Goal: Navigation & Orientation: Find specific page/section

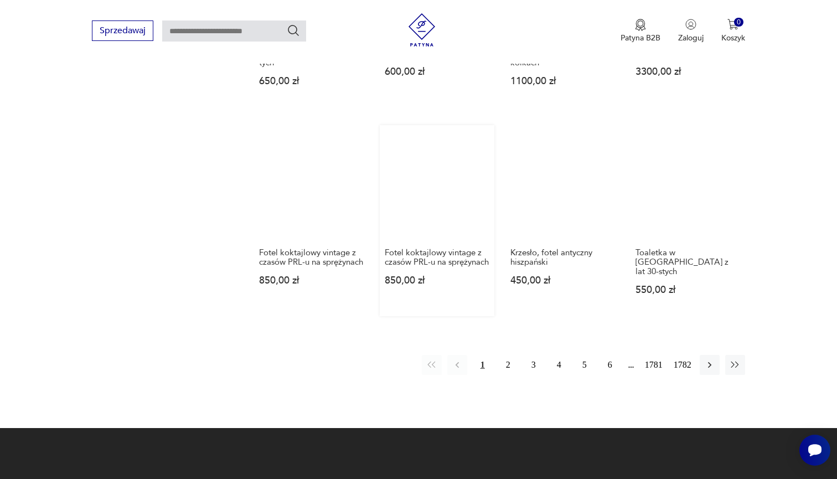
scroll to position [884, 0]
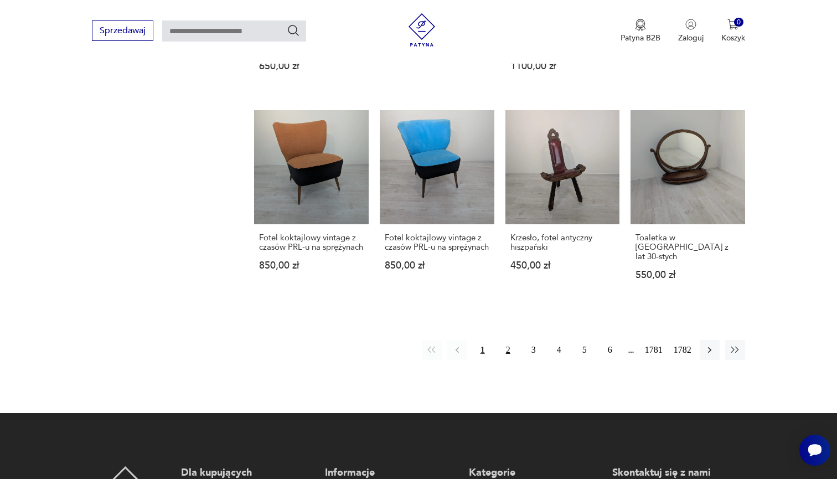
click at [498, 350] on button "2" at bounding box center [508, 350] width 20 height 20
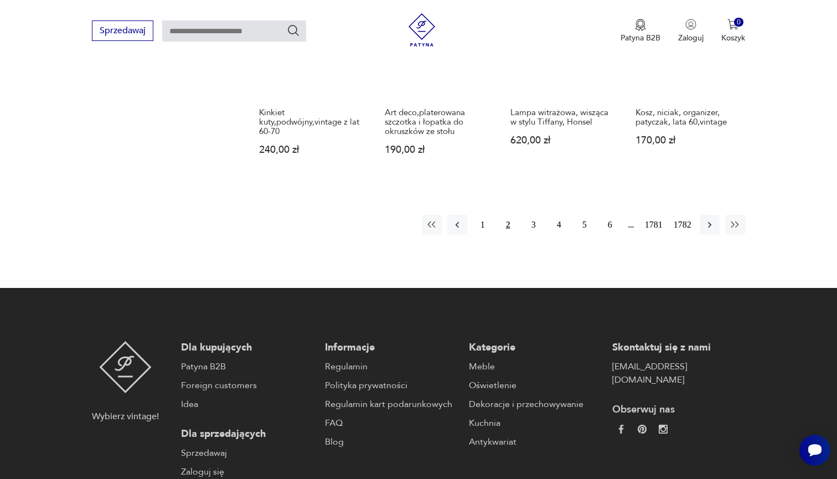
scroll to position [1040, 0]
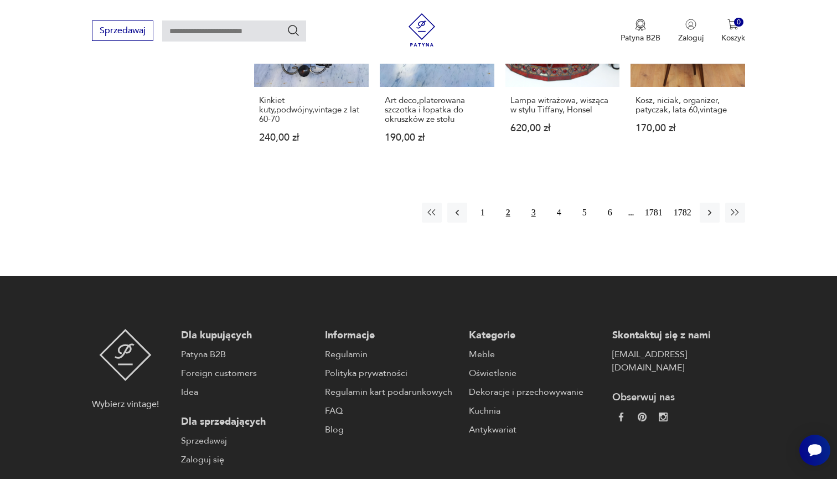
click at [528, 214] on button "3" at bounding box center [534, 213] width 20 height 20
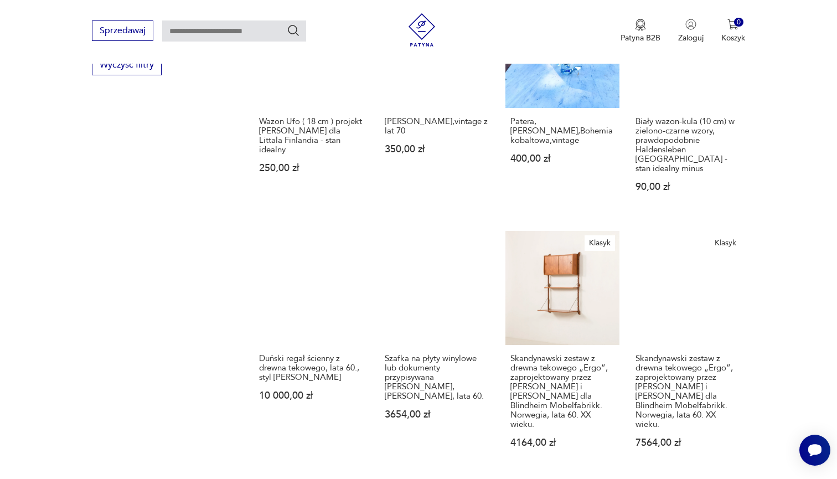
scroll to position [913, 0]
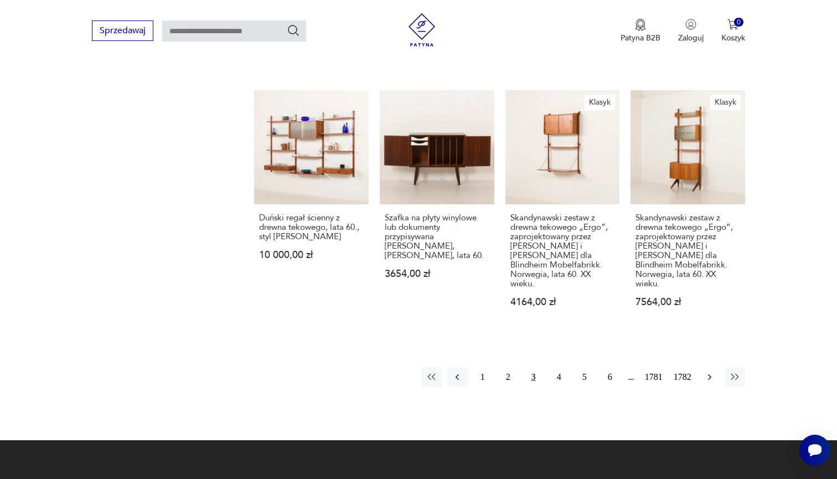
click at [713, 377] on icon "button" at bounding box center [709, 377] width 11 height 11
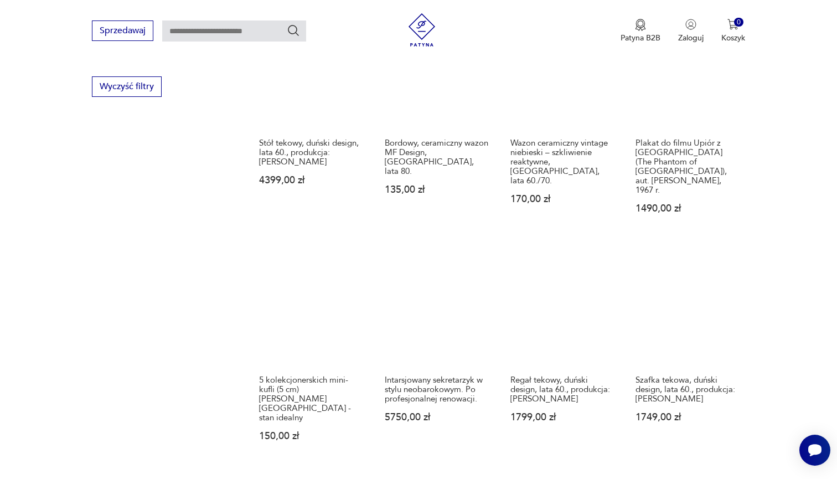
scroll to position [820, 0]
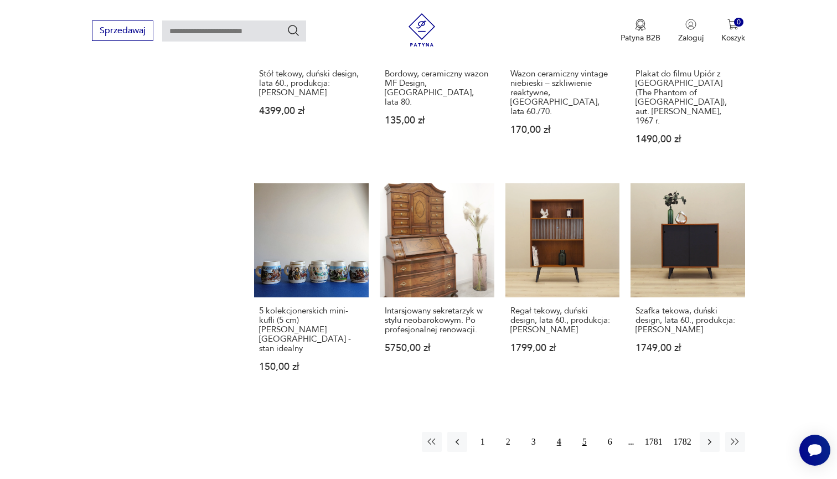
click at [580, 435] on button "5" at bounding box center [585, 442] width 20 height 20
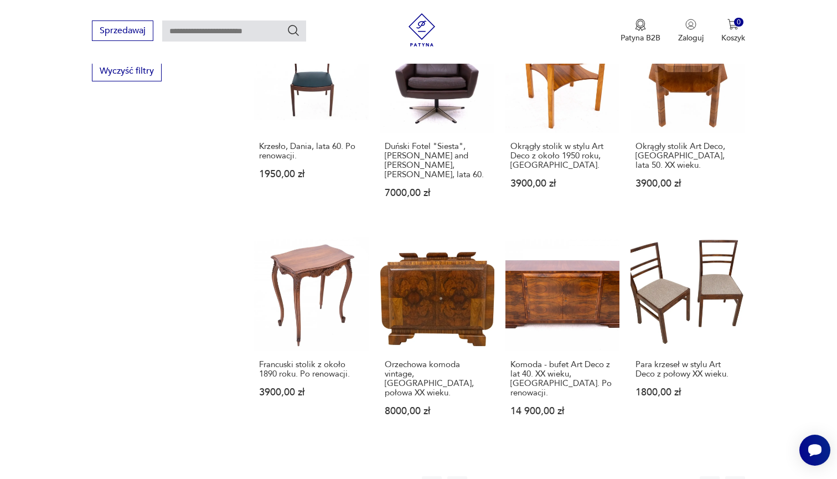
scroll to position [838, 0]
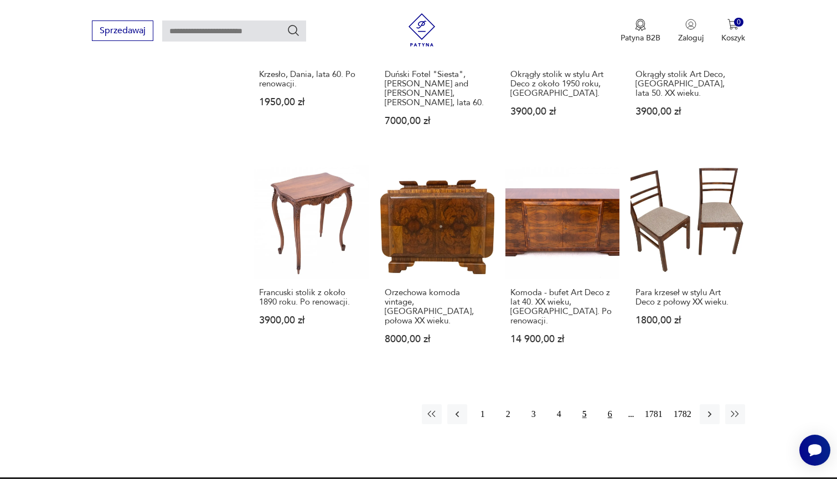
click at [610, 411] on button "6" at bounding box center [610, 414] width 20 height 20
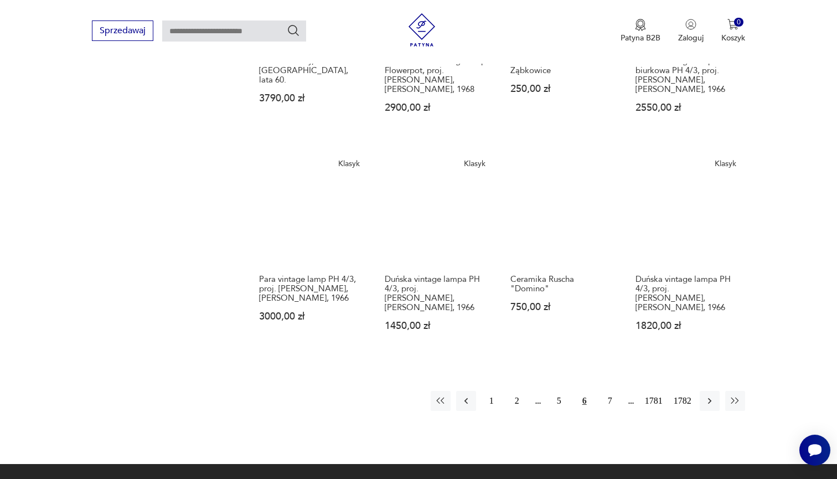
scroll to position [884, 0]
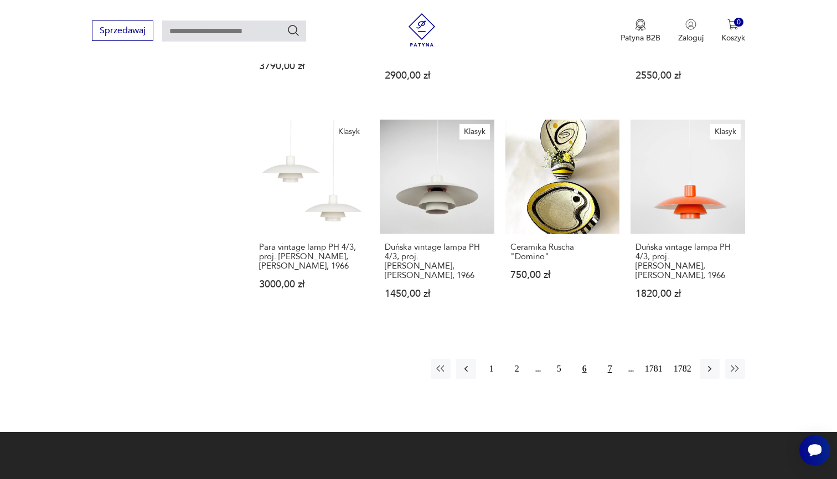
click at [601, 368] on button "7" at bounding box center [610, 369] width 20 height 20
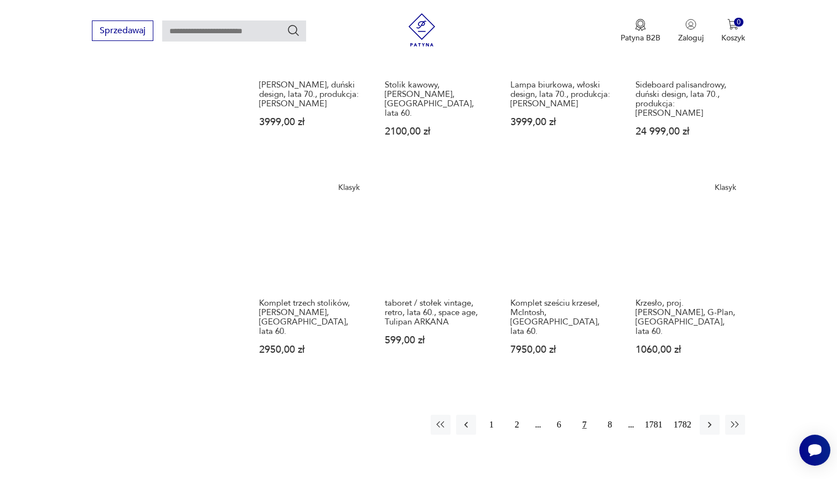
scroll to position [845, 0]
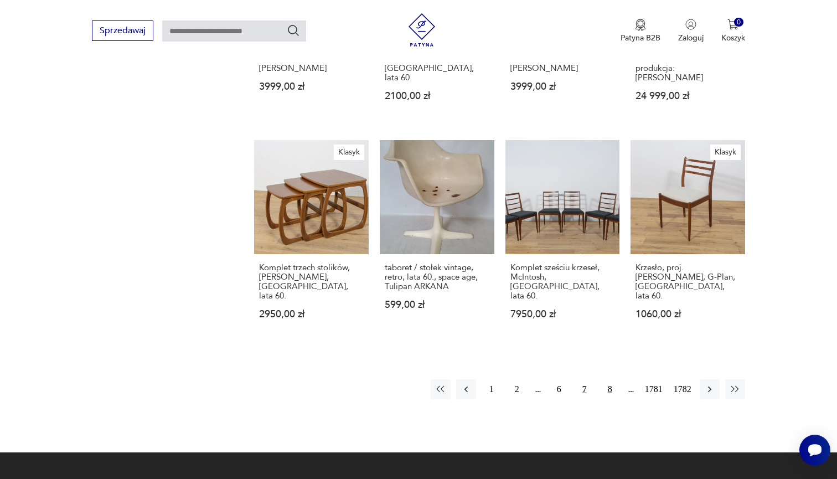
click at [603, 397] on button "8" at bounding box center [610, 389] width 20 height 20
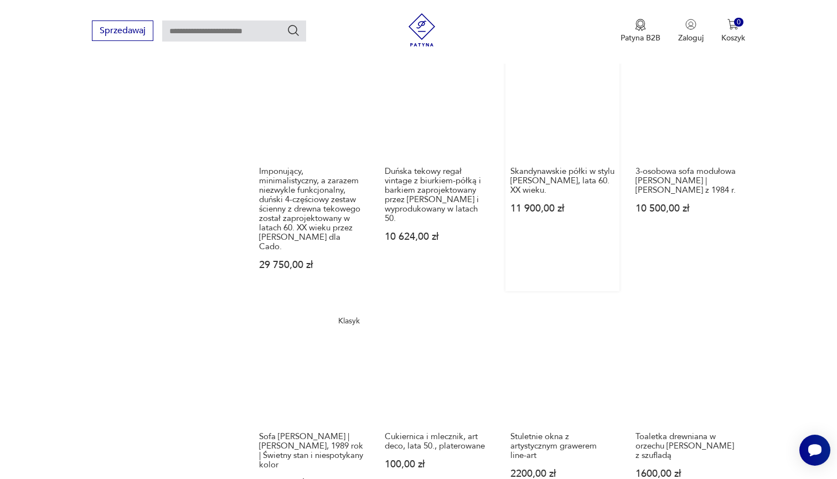
scroll to position [1107, 0]
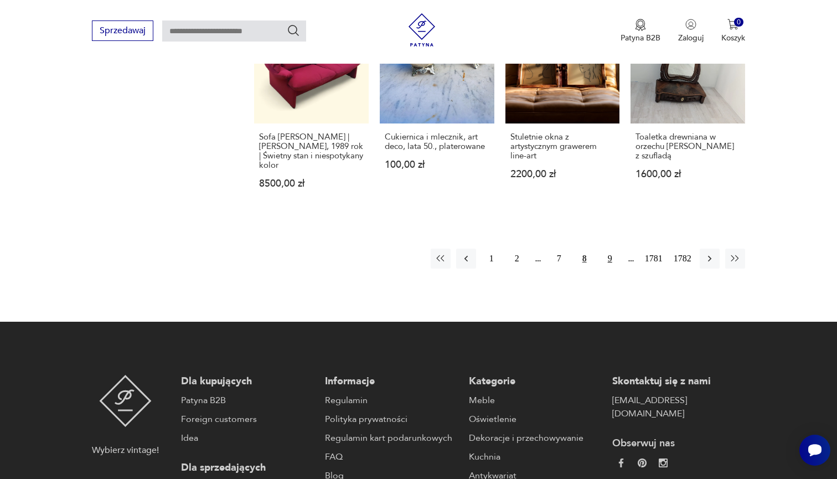
click at [608, 265] on button "9" at bounding box center [610, 259] width 20 height 20
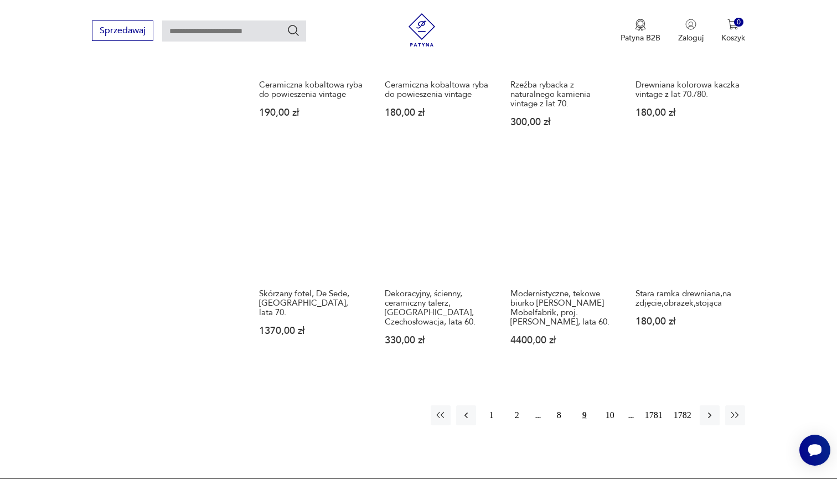
scroll to position [853, 0]
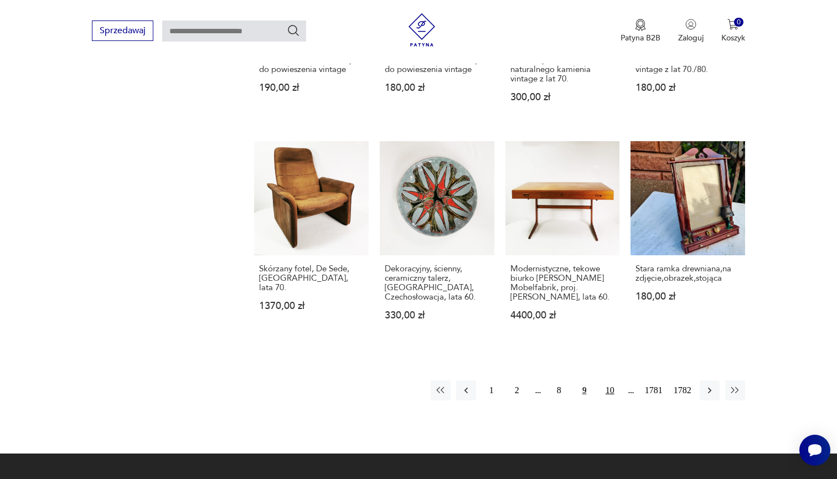
click at [603, 400] on button "10" at bounding box center [610, 390] width 20 height 20
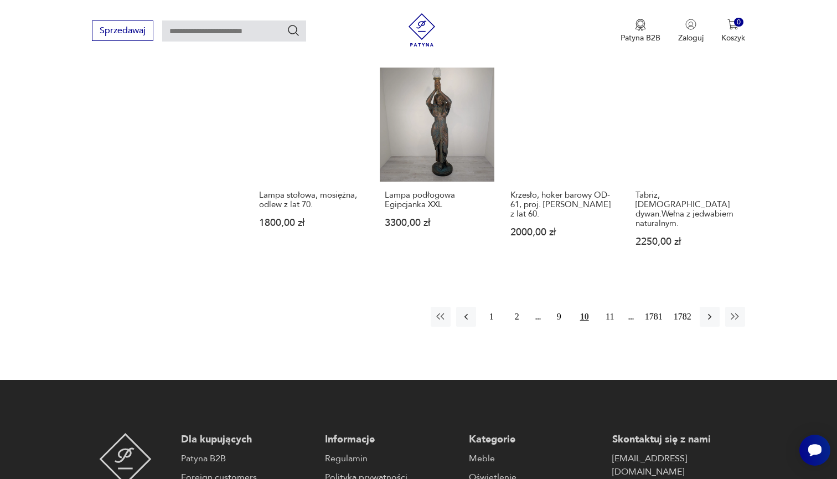
scroll to position [933, 0]
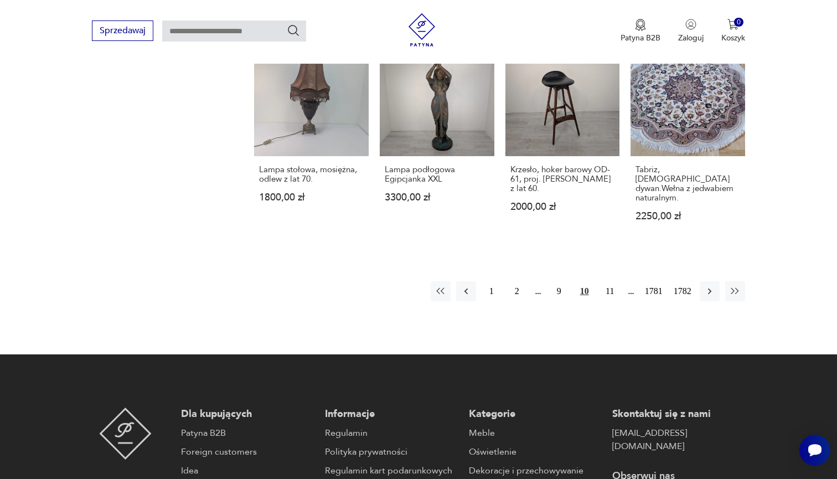
click at [616, 301] on div "1 2 9 [DATE] 1782" at bounding box center [588, 291] width 315 height 20
click at [610, 301] on button "11" at bounding box center [610, 291] width 20 height 20
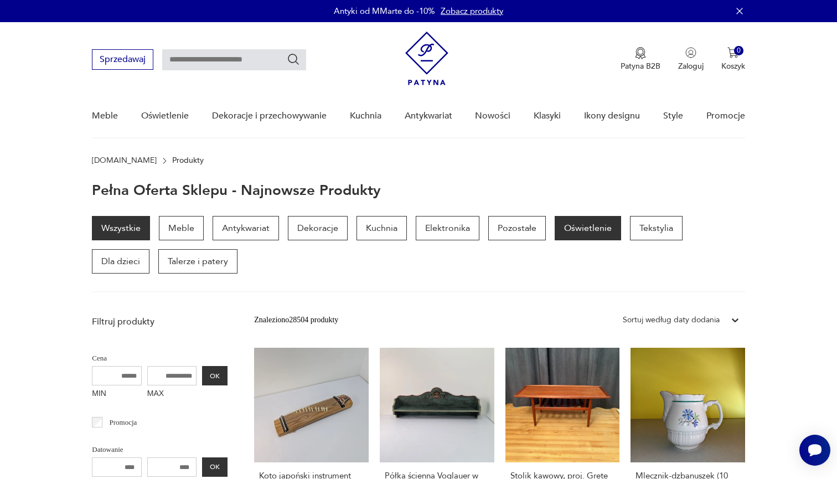
click at [594, 233] on p "Oświetlenie" at bounding box center [588, 228] width 66 height 24
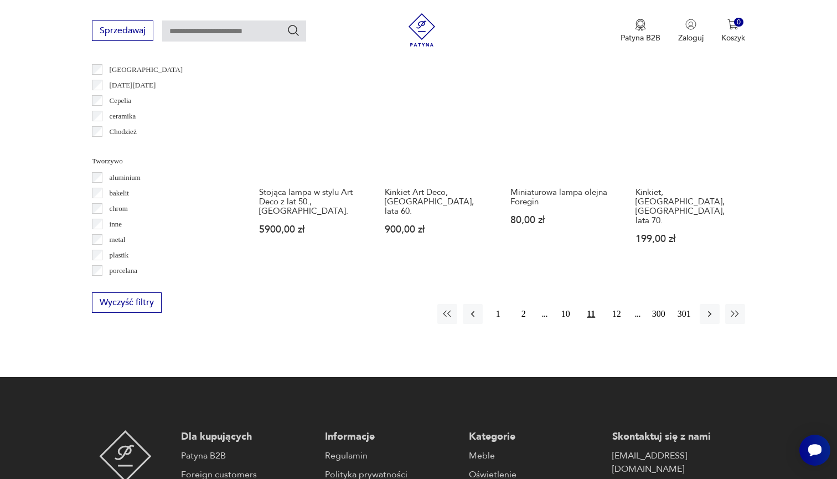
scroll to position [1113, 0]
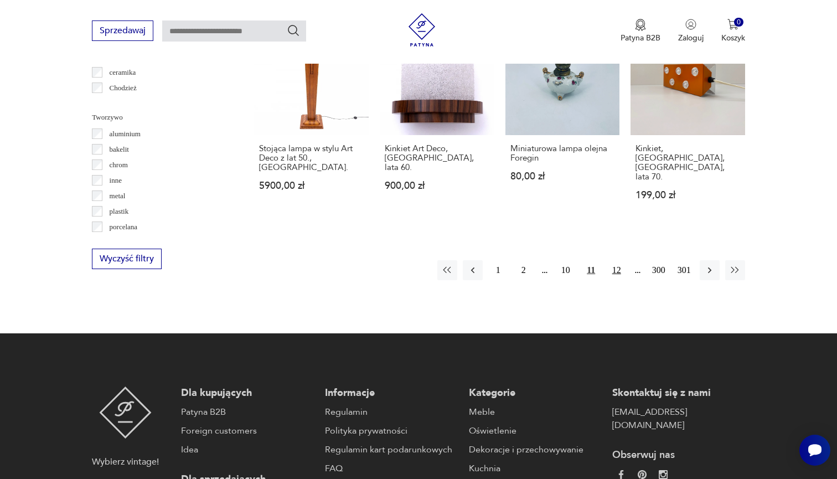
click at [615, 260] on button "12" at bounding box center [617, 270] width 20 height 20
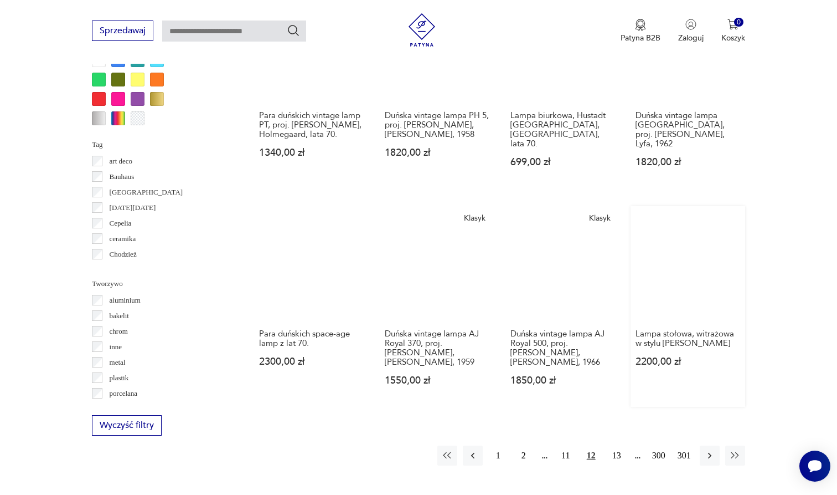
scroll to position [1147, 0]
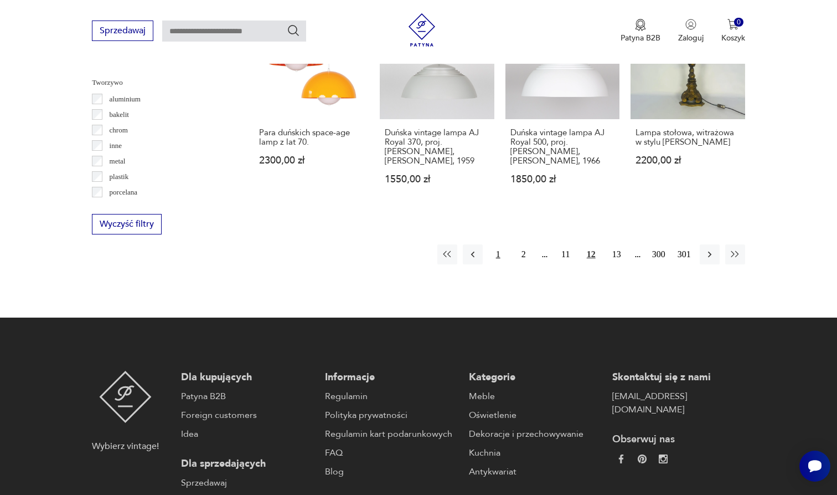
click at [495, 244] on button "1" at bounding box center [498, 254] width 20 height 20
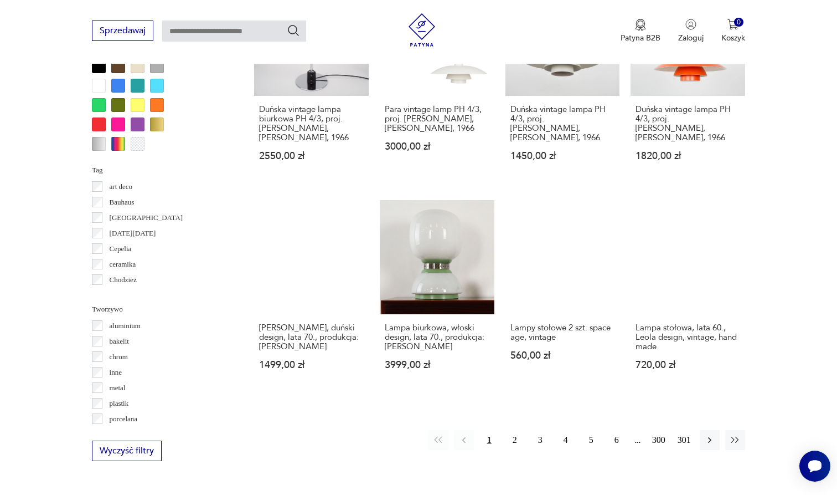
scroll to position [921, 0]
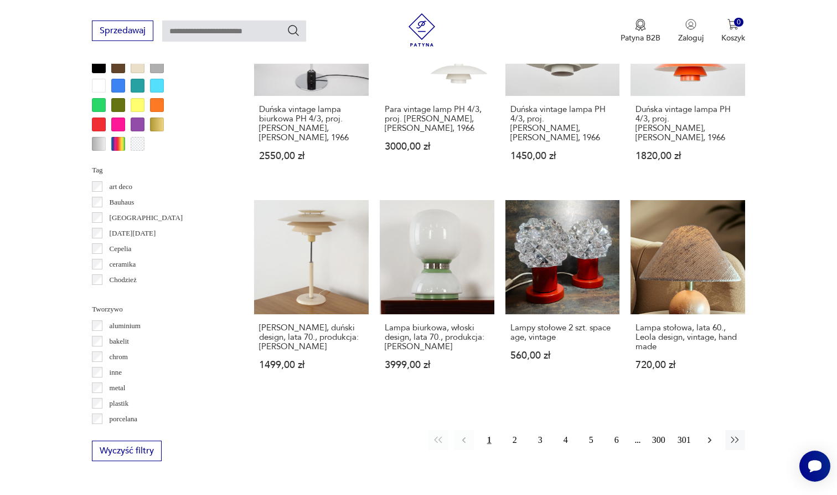
click at [712, 445] on icon "button" at bounding box center [709, 439] width 11 height 11
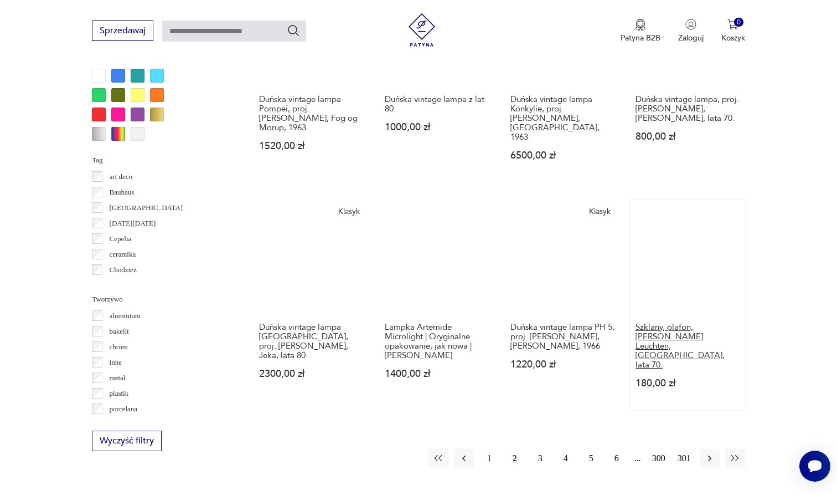
scroll to position [997, 0]
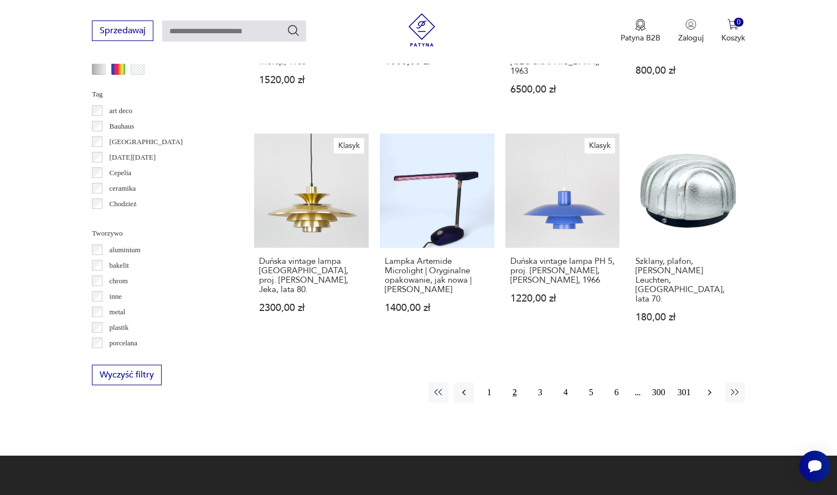
click at [709, 389] on icon "button" at bounding box center [709, 392] width 3 height 6
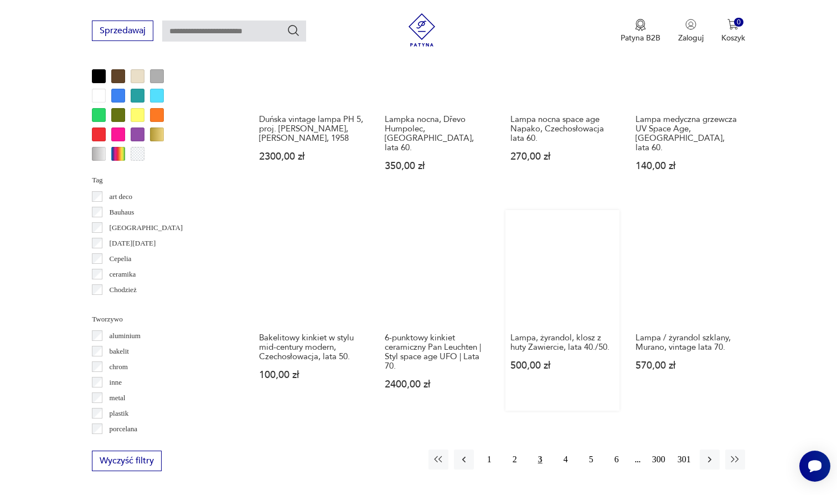
scroll to position [949, 0]
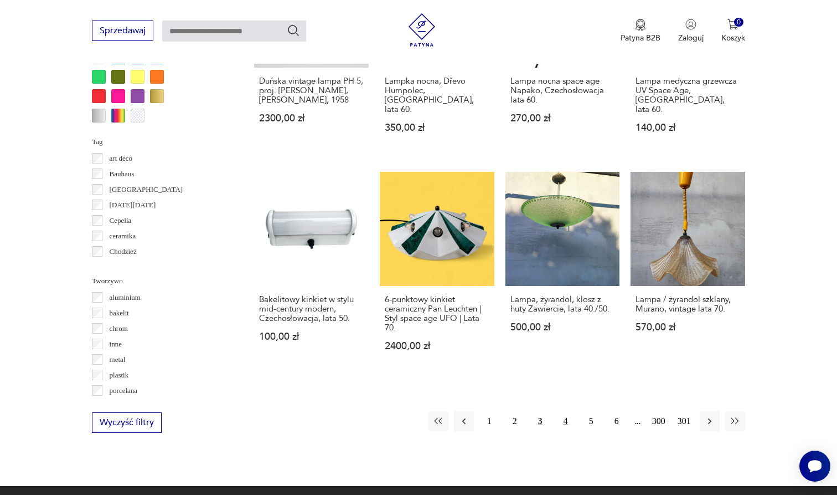
click at [566, 411] on button "4" at bounding box center [566, 421] width 20 height 20
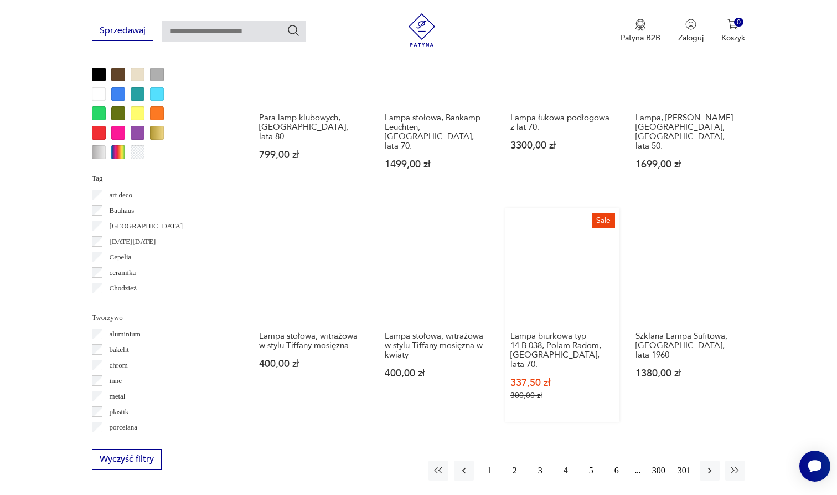
scroll to position [1077, 0]
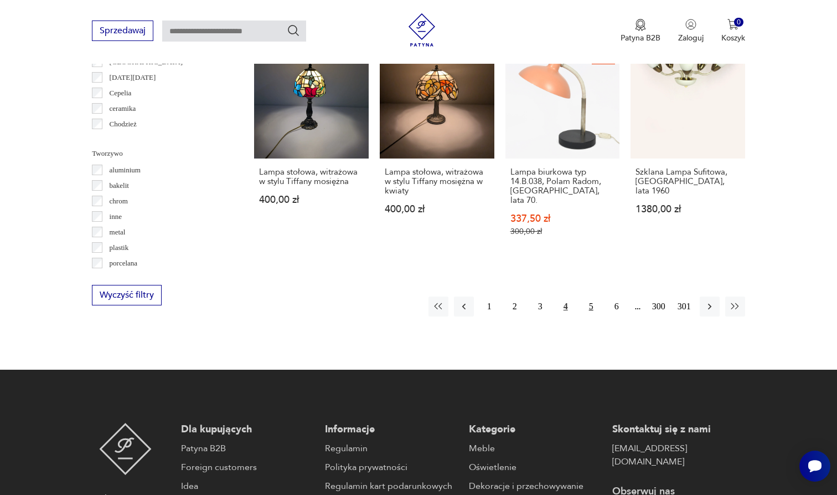
click at [591, 297] on button "5" at bounding box center [591, 306] width 20 height 20
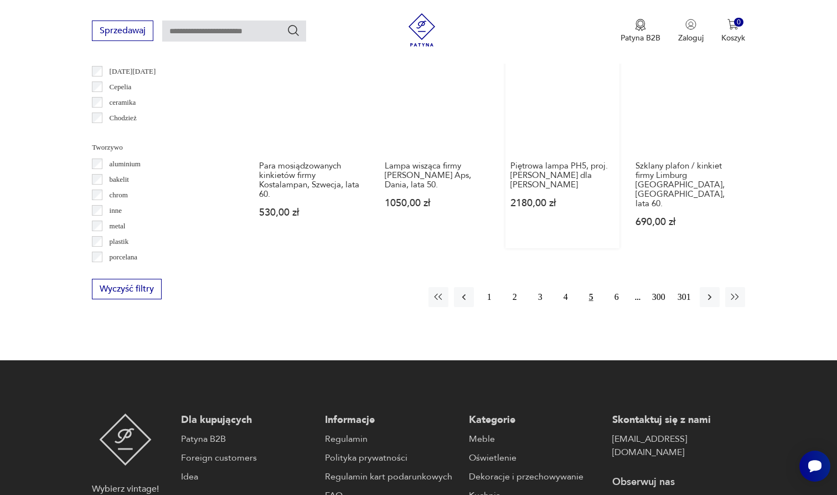
scroll to position [1105, 0]
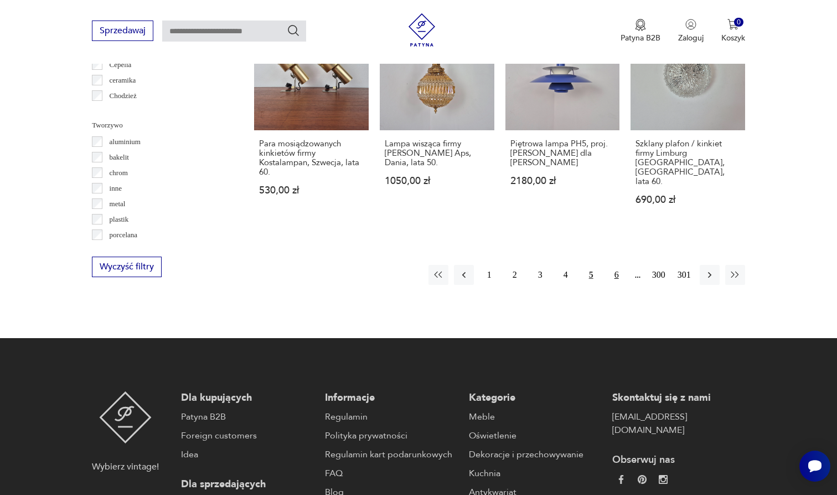
click at [620, 265] on button "6" at bounding box center [617, 275] width 20 height 20
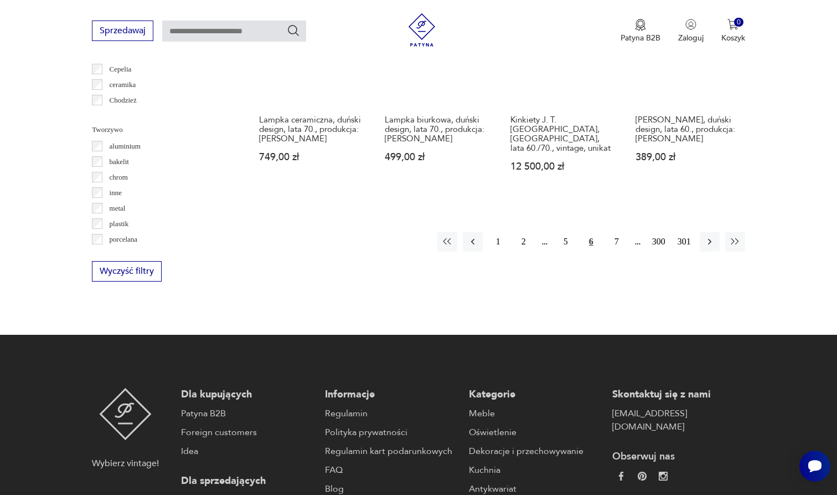
scroll to position [1099, 0]
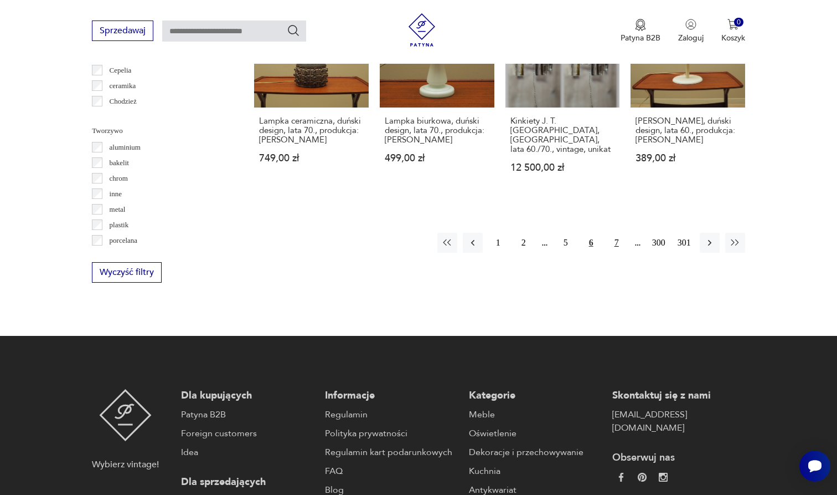
click at [620, 243] on button "7" at bounding box center [617, 243] width 20 height 20
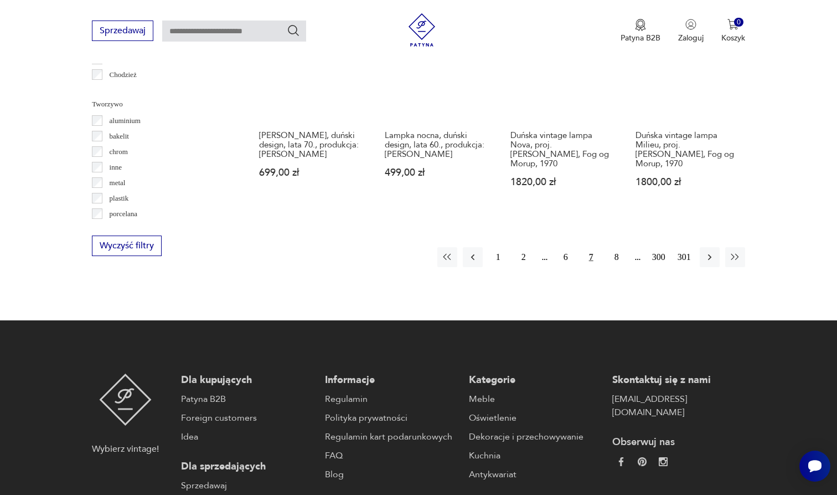
scroll to position [1126, 0]
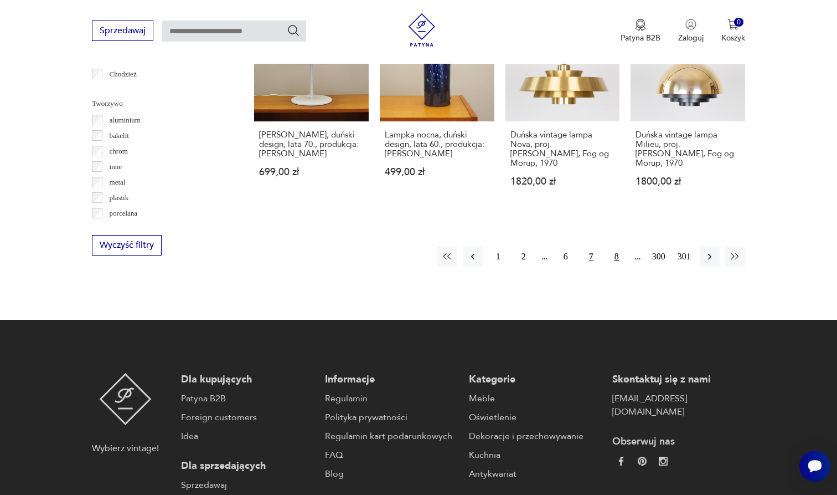
click at [617, 247] on button "8" at bounding box center [617, 256] width 20 height 20
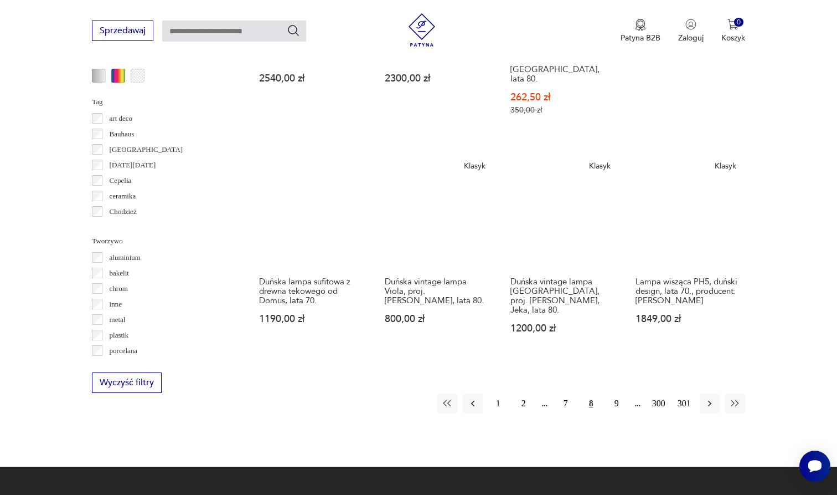
scroll to position [1015, 0]
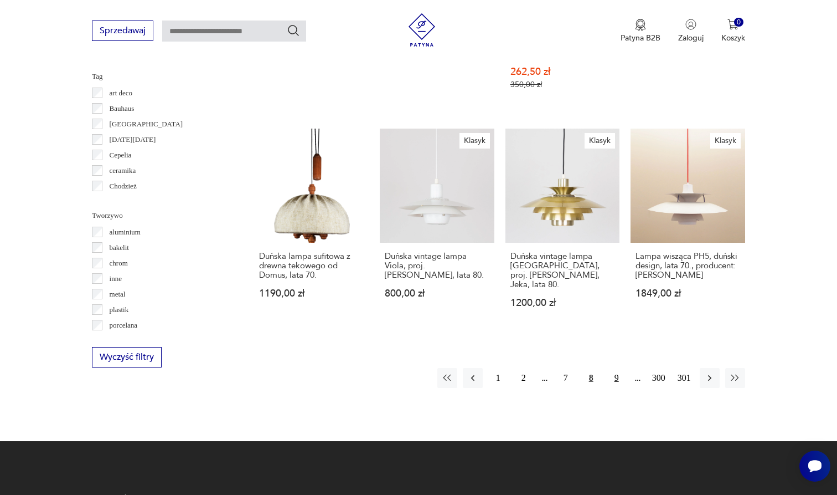
click at [620, 368] on button "9" at bounding box center [617, 378] width 20 height 20
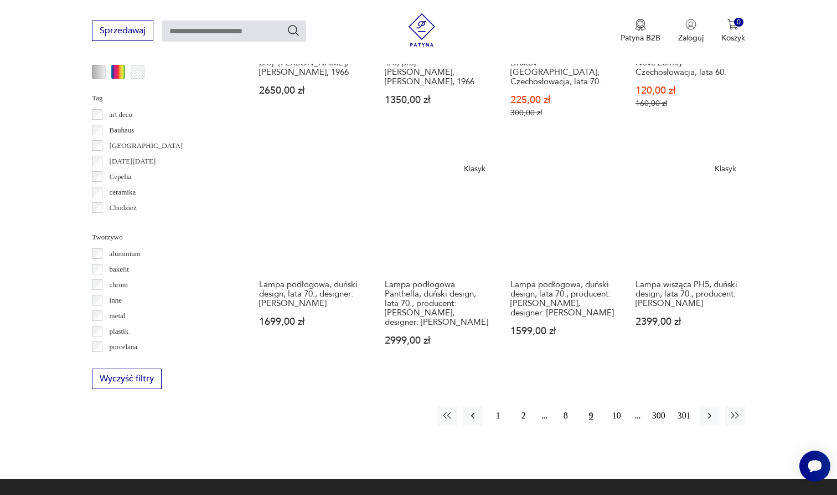
scroll to position [996, 0]
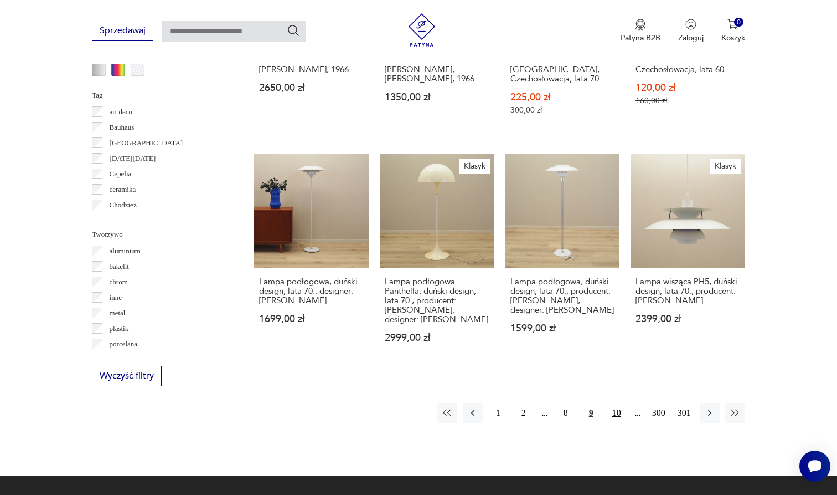
click at [614, 418] on button "10" at bounding box center [617, 413] width 20 height 20
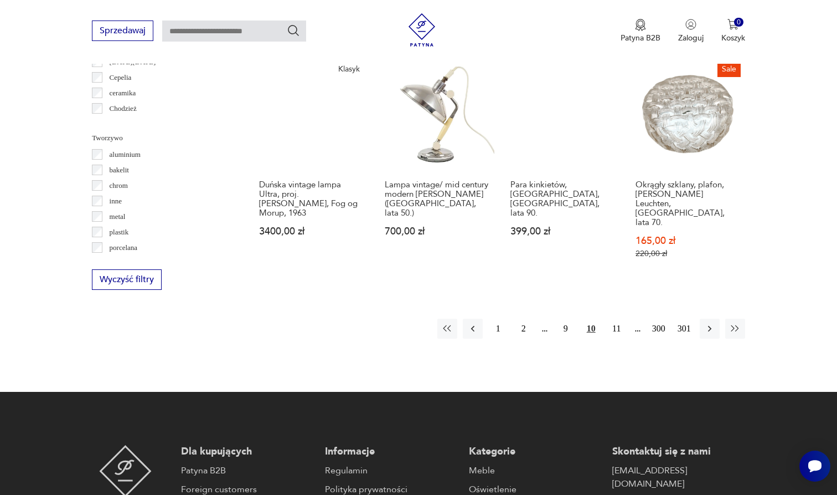
scroll to position [1094, 0]
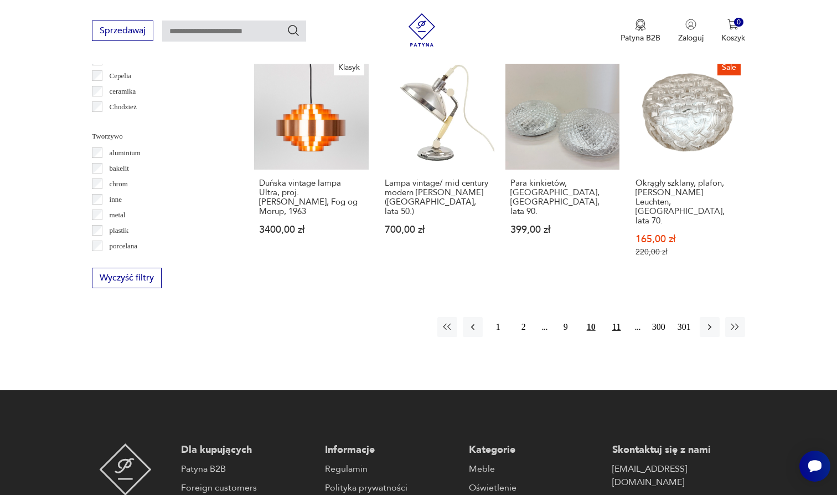
click at [619, 317] on button "11" at bounding box center [617, 327] width 20 height 20
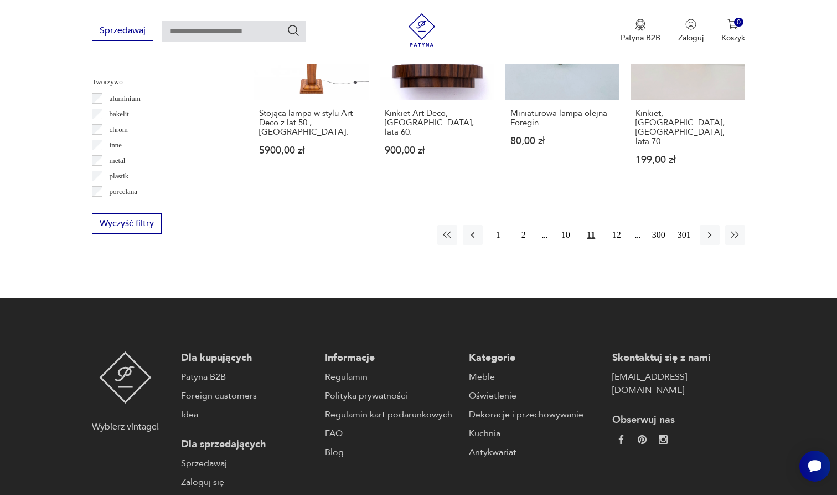
scroll to position [1145, 0]
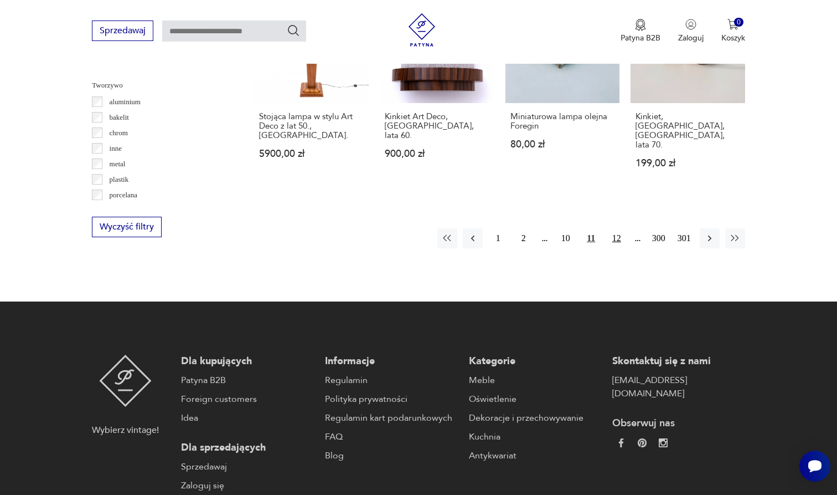
click at [619, 230] on button "12" at bounding box center [617, 238] width 20 height 20
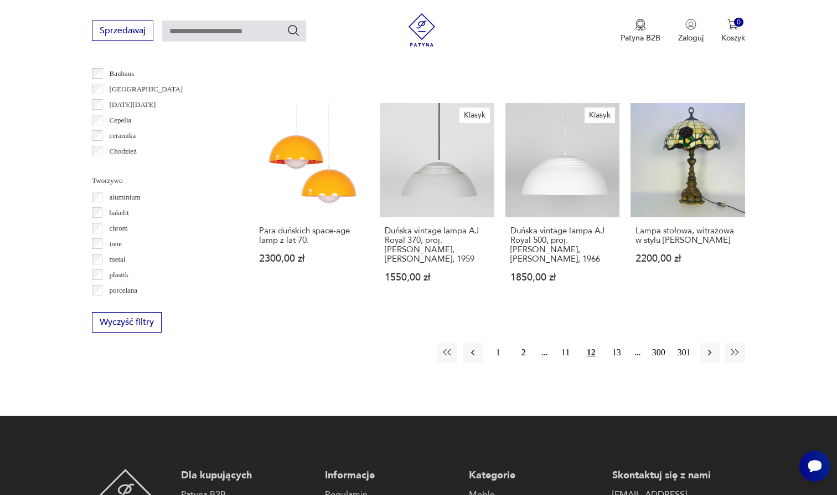
scroll to position [1048, 0]
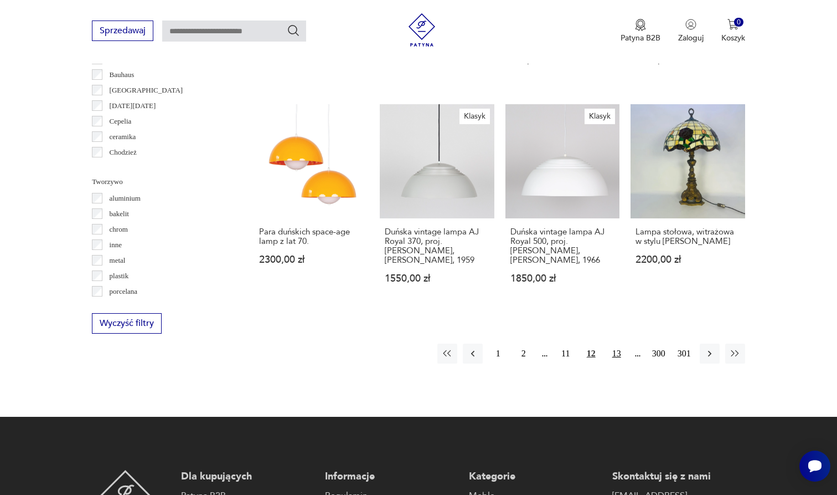
click at [616, 346] on button "13" at bounding box center [617, 353] width 20 height 20
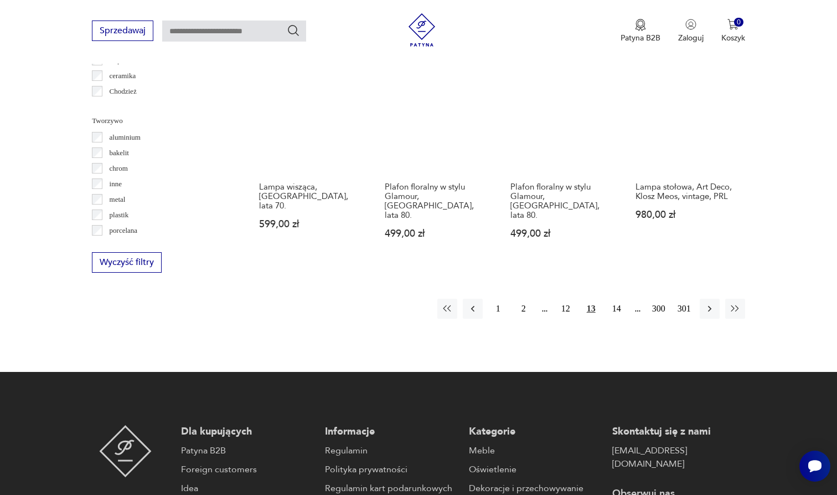
scroll to position [1276, 0]
